Goal: Information Seeking & Learning: Learn about a topic

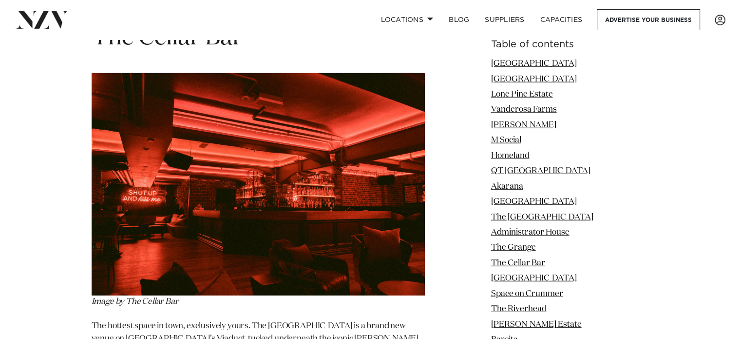
scroll to position [6283, 0]
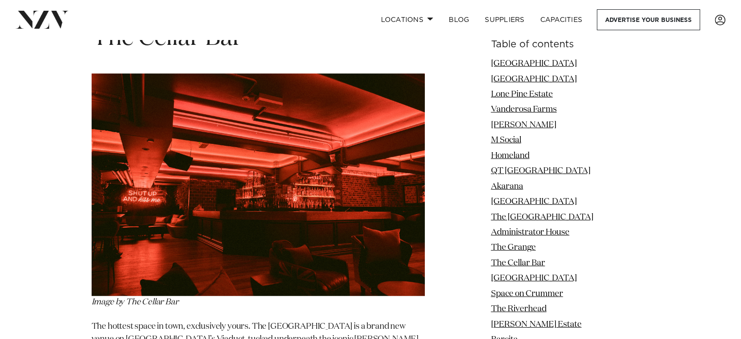
click at [333, 125] on img at bounding box center [258, 185] width 333 height 222
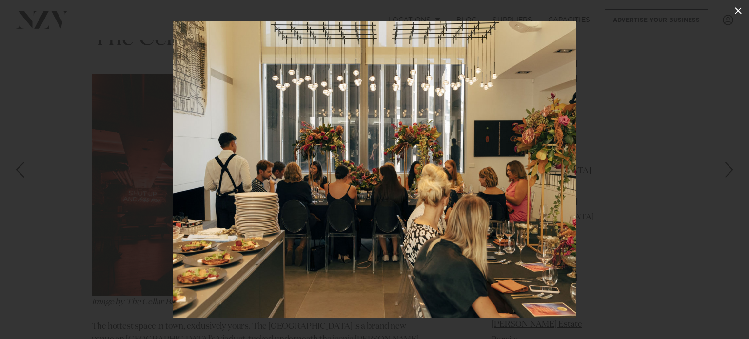
click at [741, 10] on icon at bounding box center [738, 11] width 12 height 12
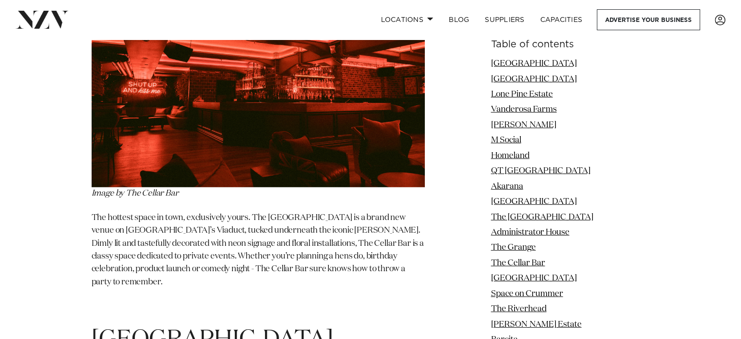
scroll to position [6400, 0]
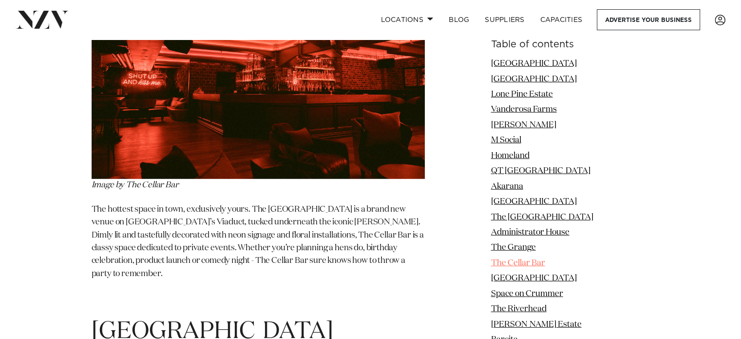
click at [526, 262] on link "The Cellar Bar" at bounding box center [518, 263] width 54 height 8
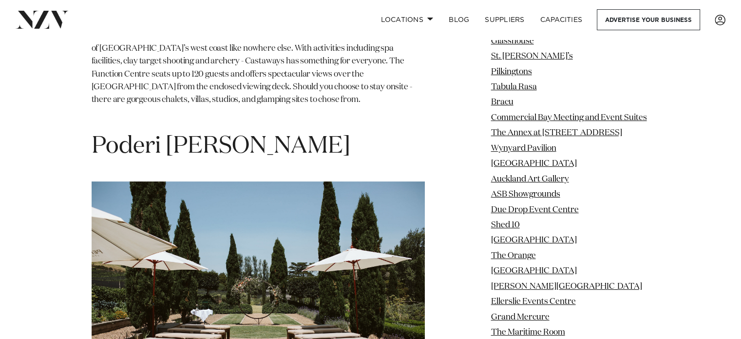
scroll to position [29742, 0]
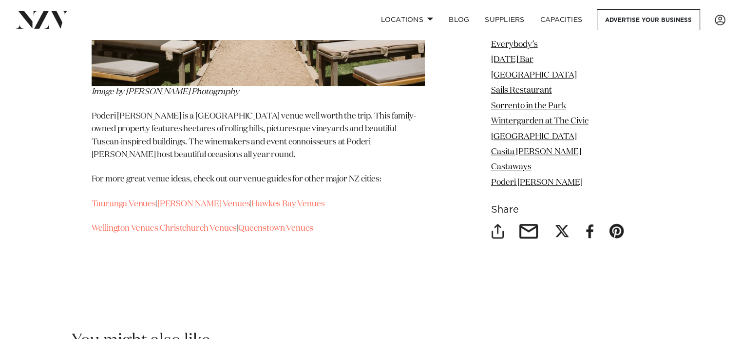
scroll to position [30288, 0]
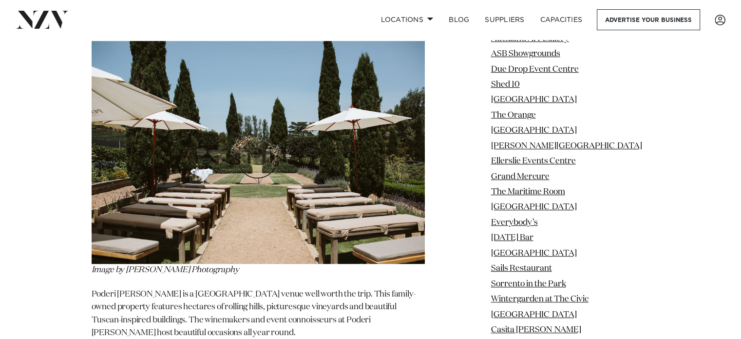
scroll to position [30112, 0]
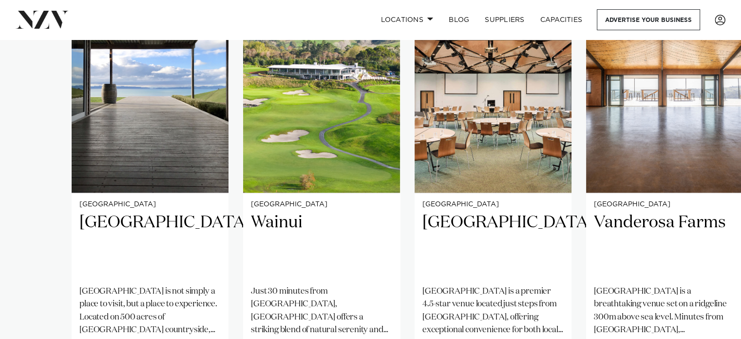
scroll to position [0, 0]
